Goal: Information Seeking & Learning: Learn about a topic

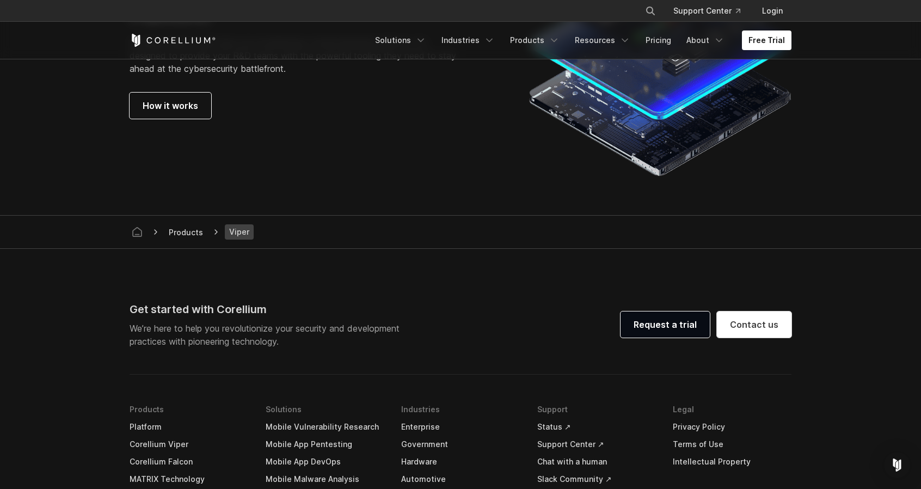
scroll to position [2777, 0]
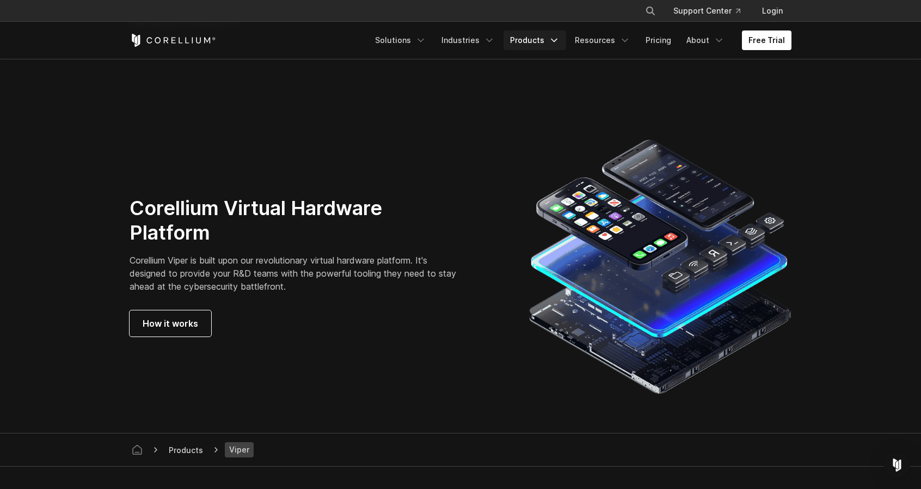
click at [545, 39] on link "Products" at bounding box center [535, 40] width 63 height 20
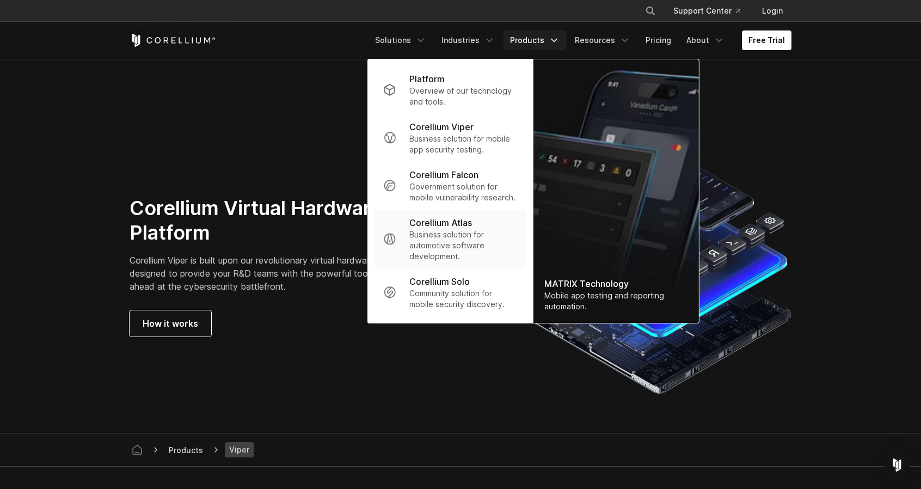
click at [460, 242] on p "Business solution for automotive software development." at bounding box center [463, 245] width 108 height 33
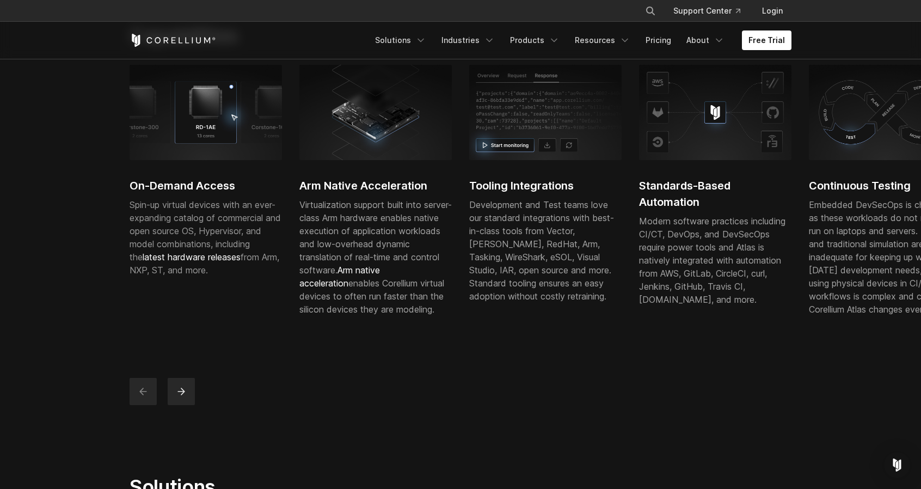
scroll to position [381, 0]
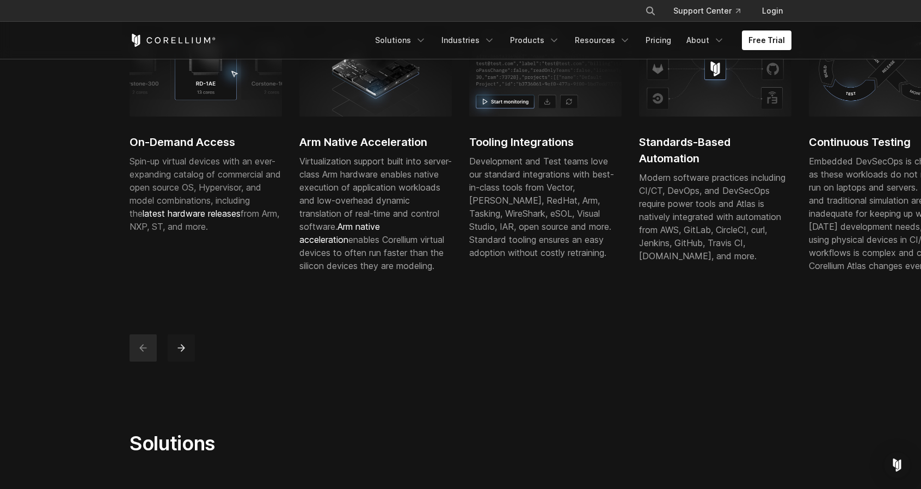
click at [186, 353] on icon "next" at bounding box center [181, 347] width 11 height 11
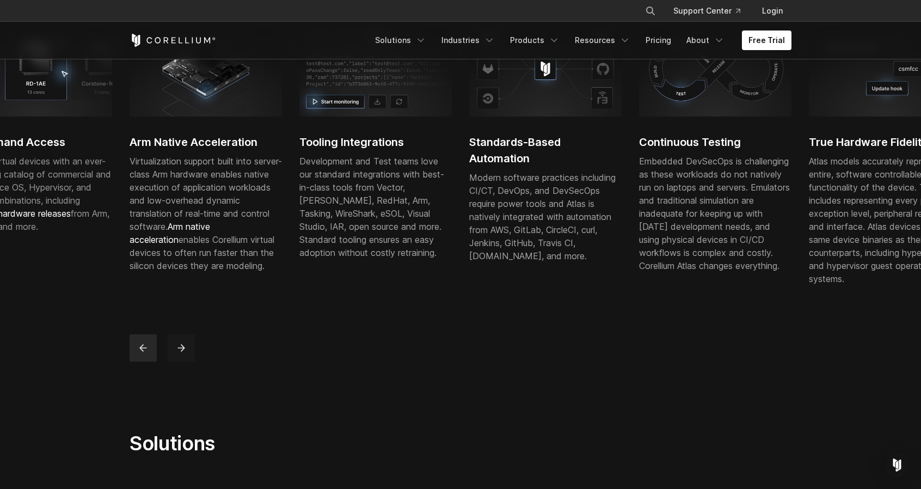
click at [186, 353] on icon "next" at bounding box center [181, 347] width 11 height 11
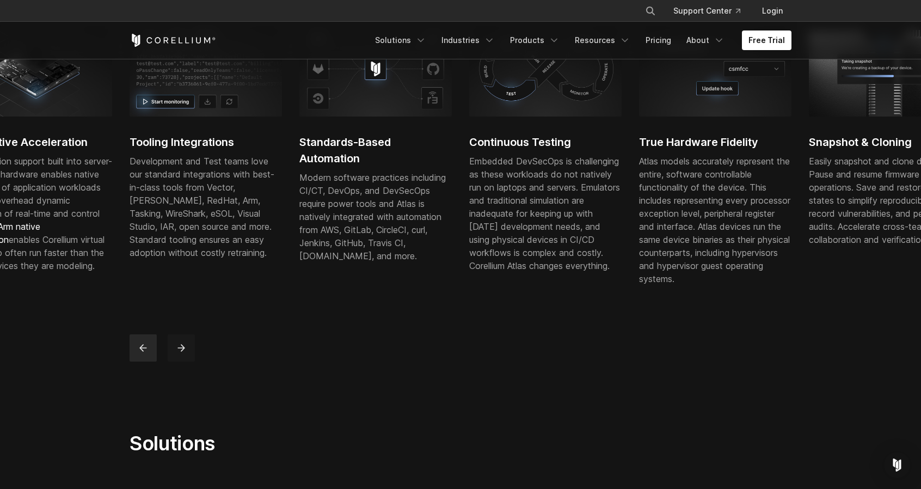
click at [186, 353] on icon "next" at bounding box center [181, 347] width 11 height 11
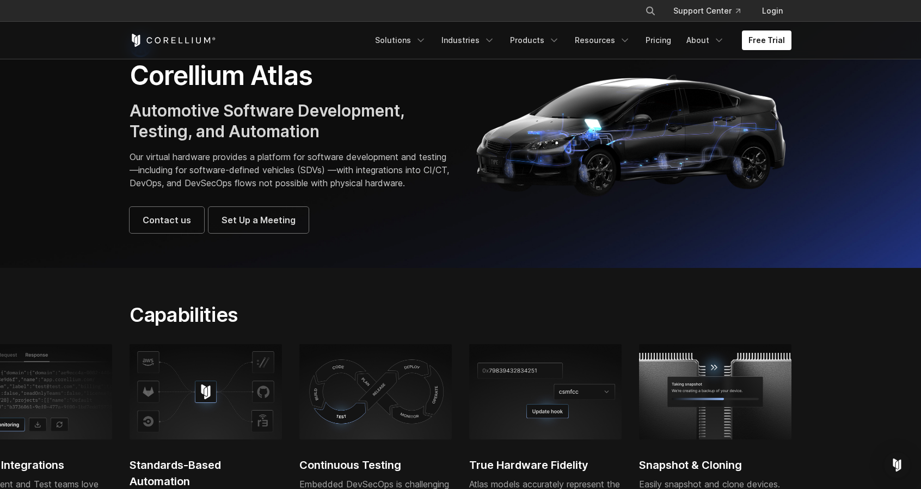
scroll to position [0, 0]
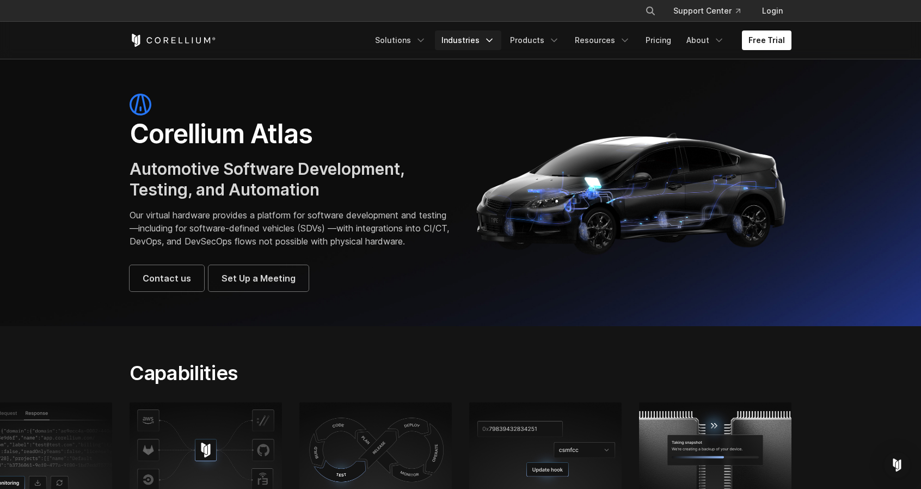
click at [494, 44] on icon "Navigation Menu" at bounding box center [489, 40] width 11 height 11
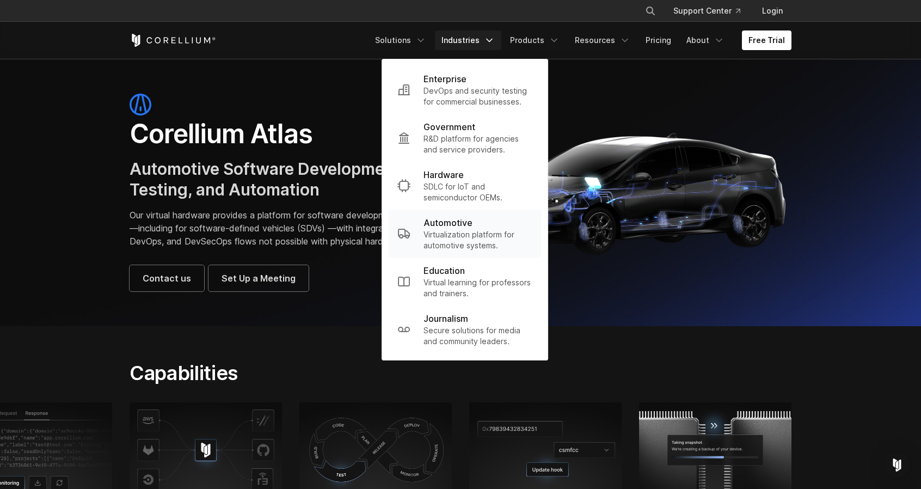
click at [455, 240] on p "Virtualization platform for automotive systems." at bounding box center [478, 240] width 109 height 22
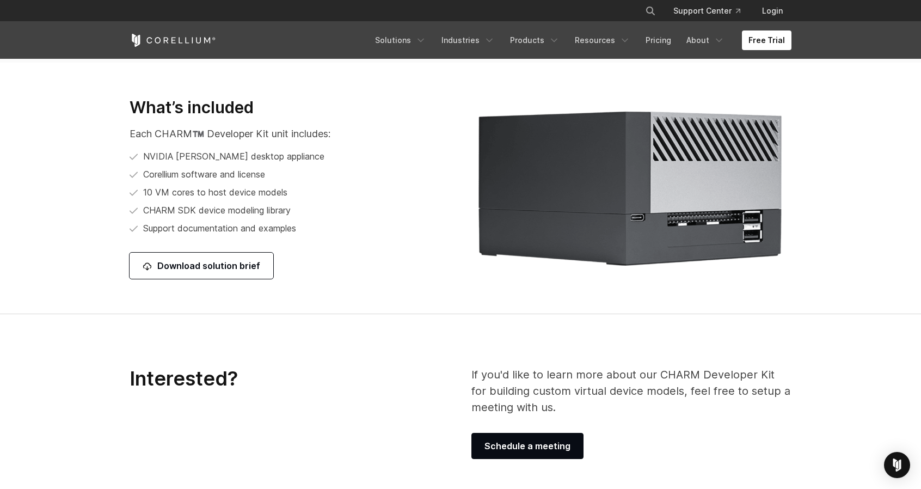
scroll to position [1470, 0]
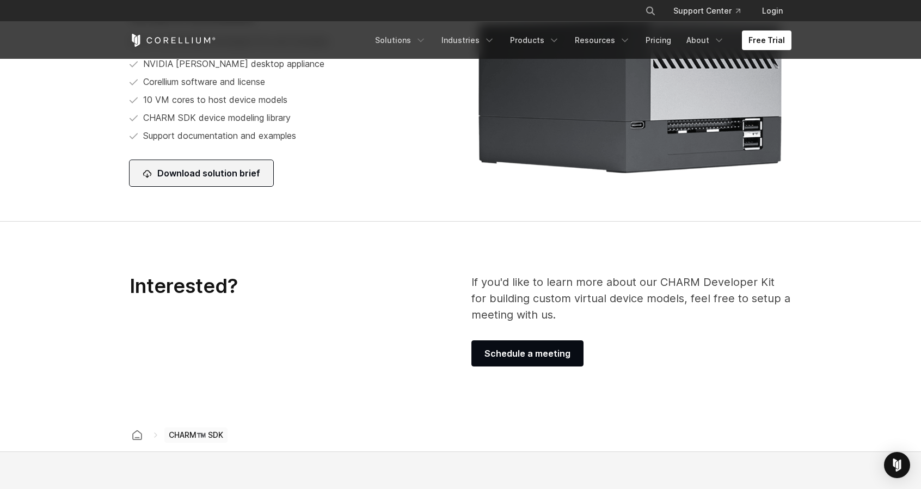
click at [225, 178] on link "Download solution brief" at bounding box center [202, 173] width 144 height 26
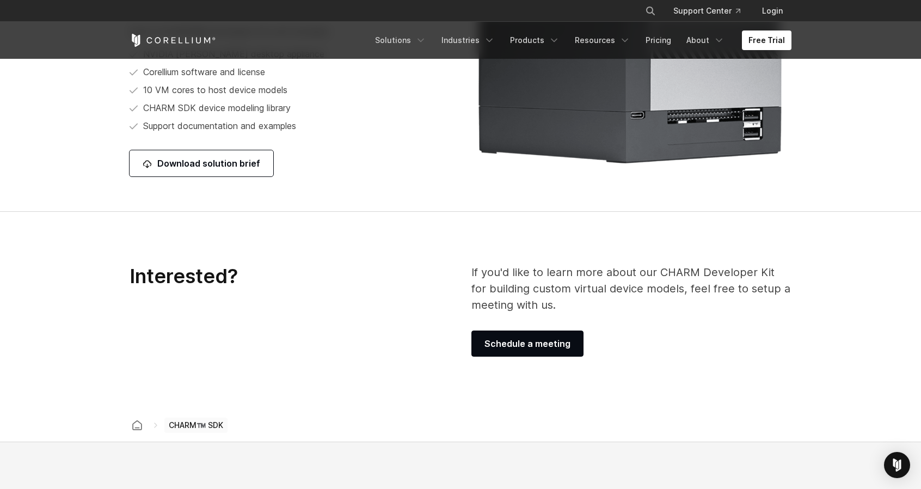
scroll to position [1797, 0]
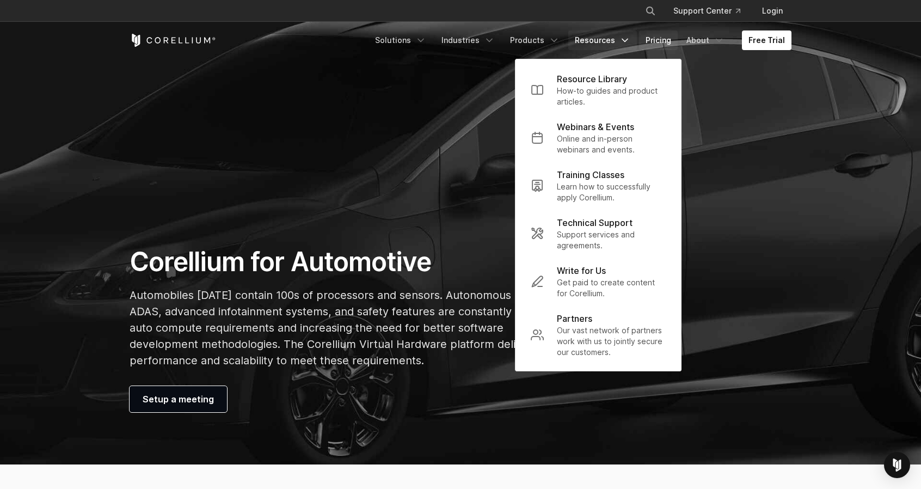
click at [663, 36] on link "Pricing" at bounding box center [658, 40] width 39 height 20
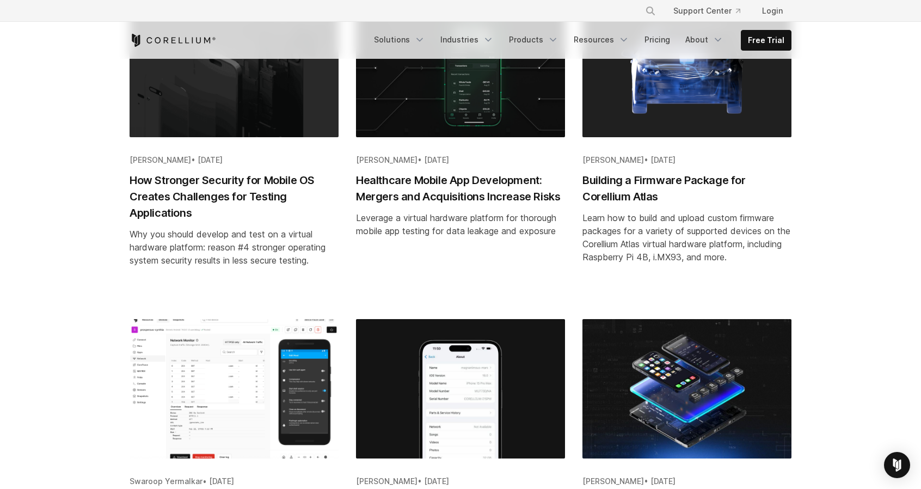
scroll to position [272, 0]
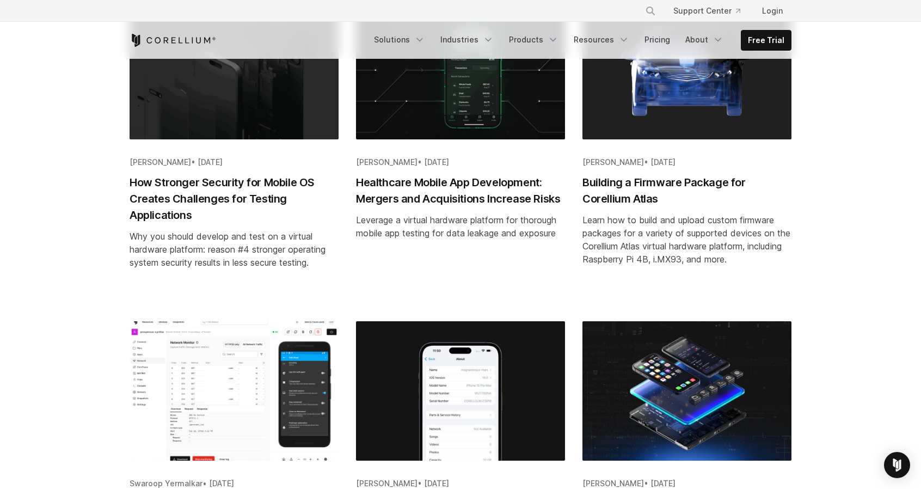
click at [625, 181] on h2 "Building a Firmware Package for Corellium Atlas" at bounding box center [687, 190] width 209 height 33
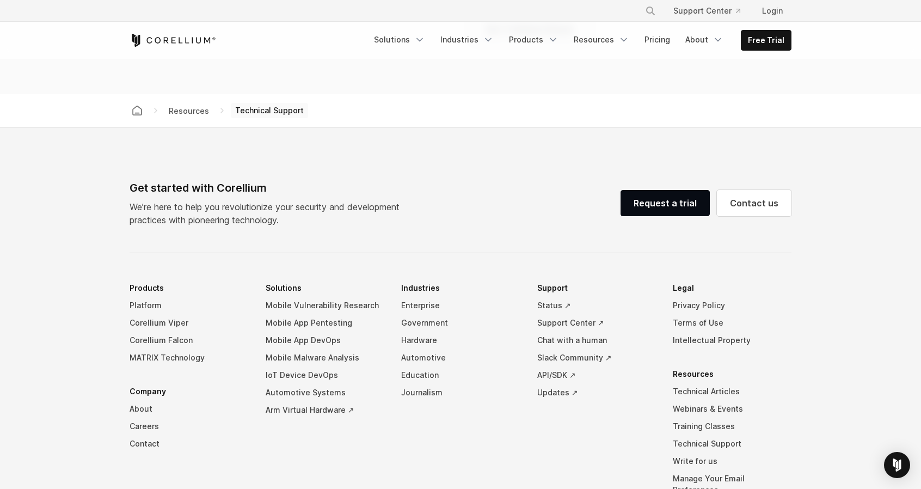
scroll to position [1035, 0]
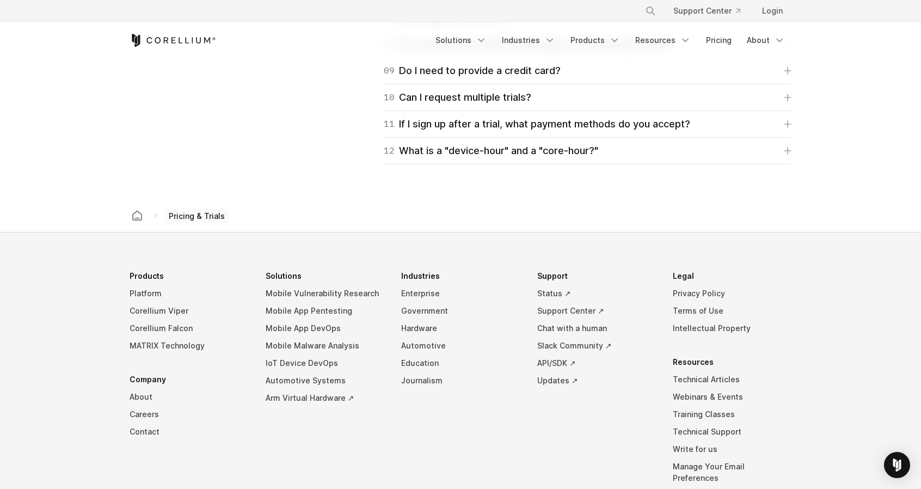
scroll to position [1897, 0]
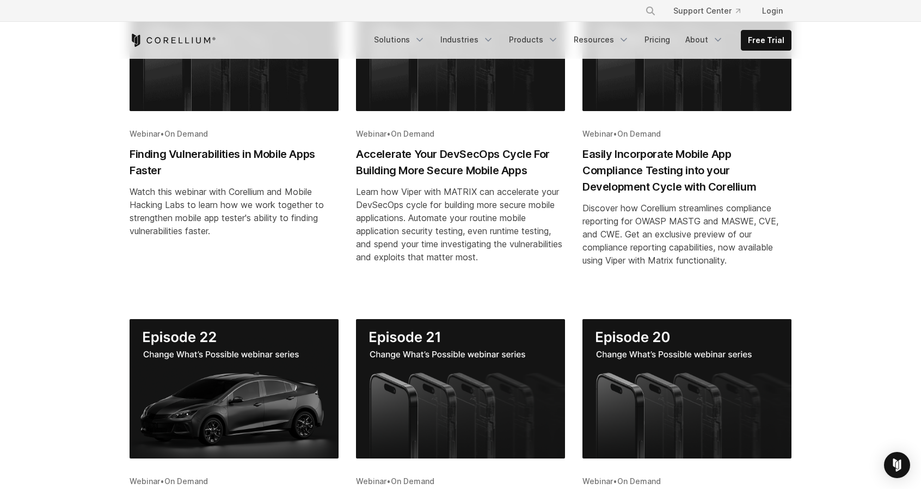
scroll to position [490, 0]
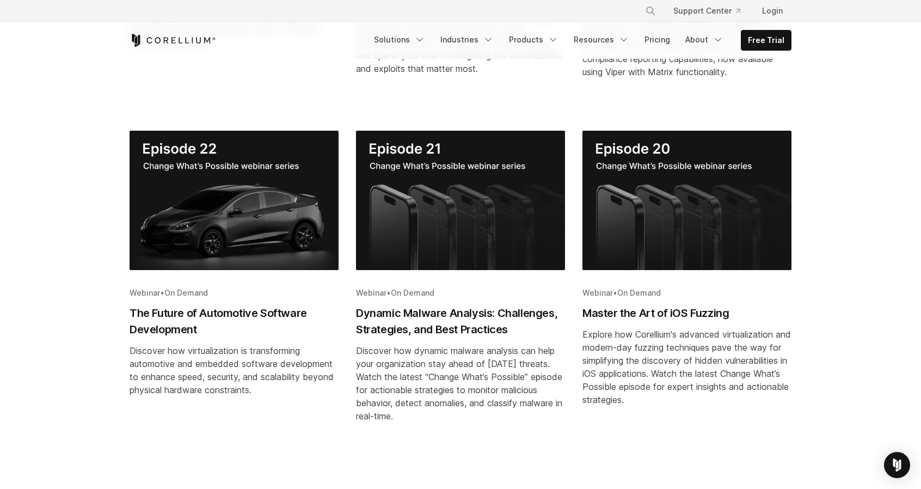
click at [168, 313] on h2 "The Future of Automotive Software Development" at bounding box center [234, 321] width 209 height 33
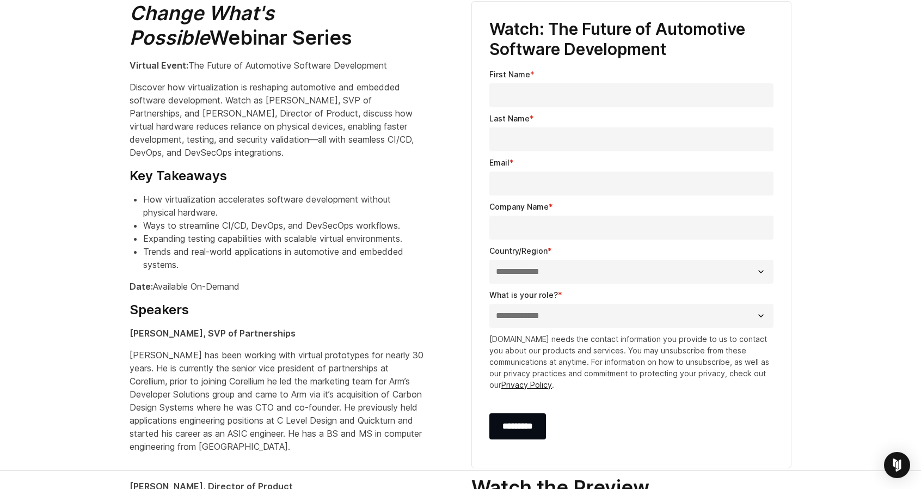
scroll to position [441, 0]
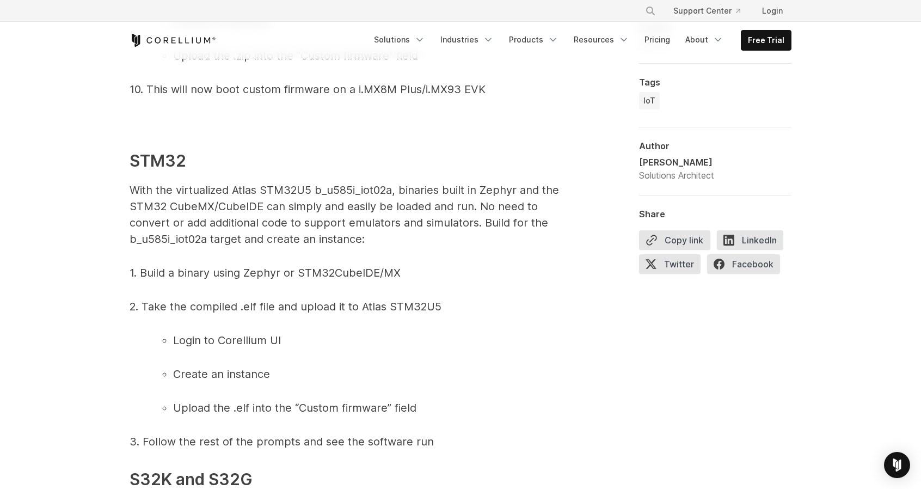
scroll to position [4283, 0]
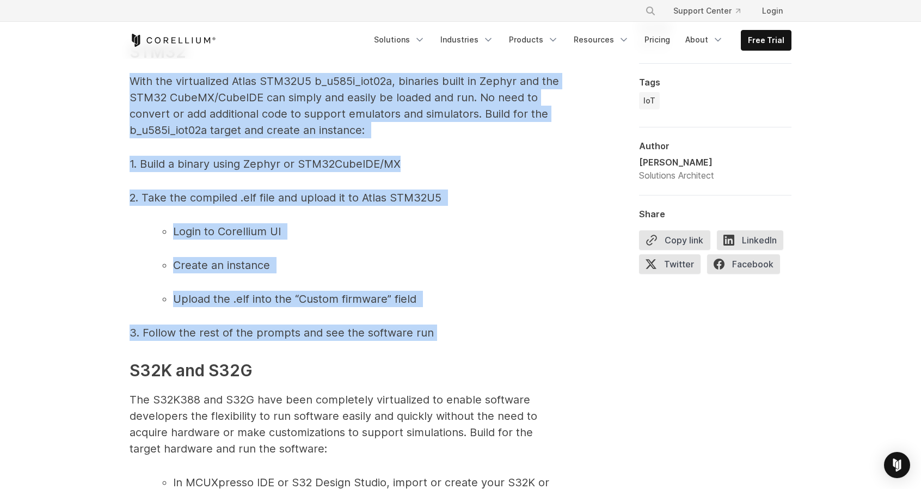
drag, startPoint x: 426, startPoint y: 349, endPoint x: 110, endPoint y: 102, distance: 400.7
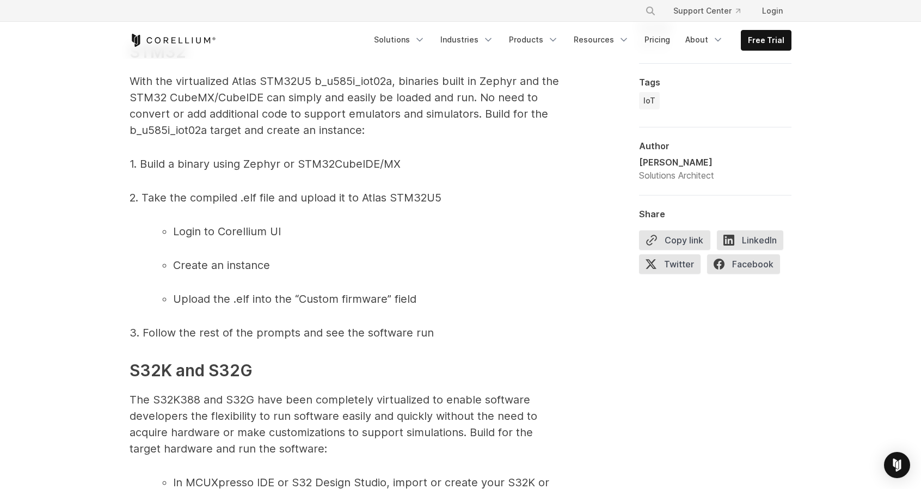
scroll to position [4174, 0]
